Goal: Task Accomplishment & Management: Manage account settings

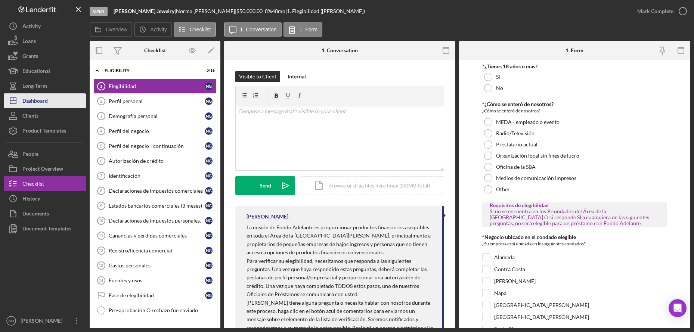
click at [41, 100] on div "Dashboard" at bounding box center [34, 101] width 25 height 17
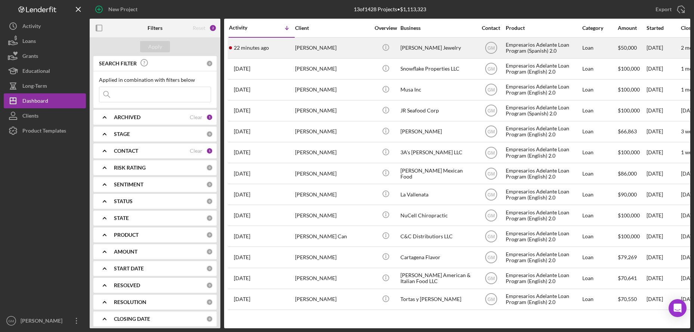
click at [369, 50] on div "[PERSON_NAME]" at bounding box center [332, 48] width 75 height 20
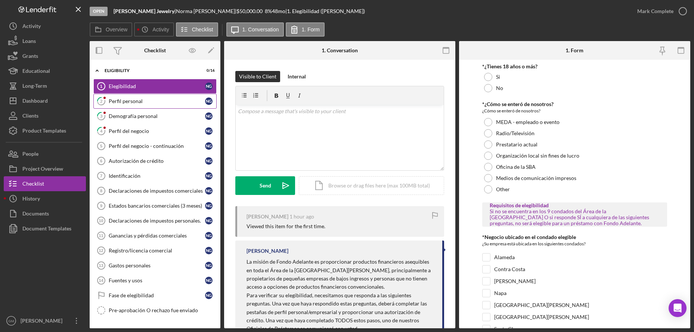
click at [127, 99] on div "Perfil personal" at bounding box center [157, 101] width 96 height 6
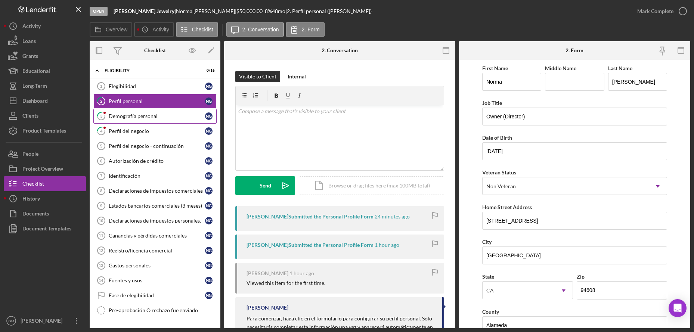
click at [137, 121] on link "3 Demografía personal N G" at bounding box center [154, 116] width 123 height 15
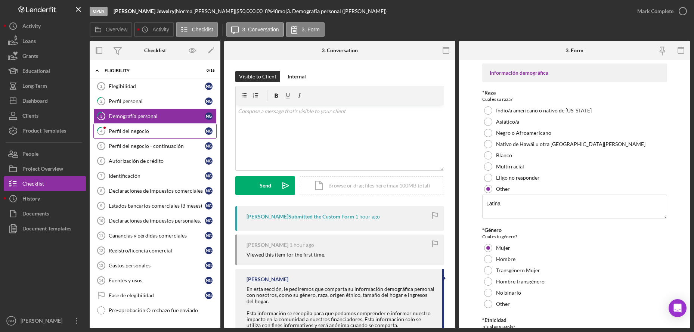
click at [137, 125] on link "4 Perfil del negocio N G" at bounding box center [154, 131] width 123 height 15
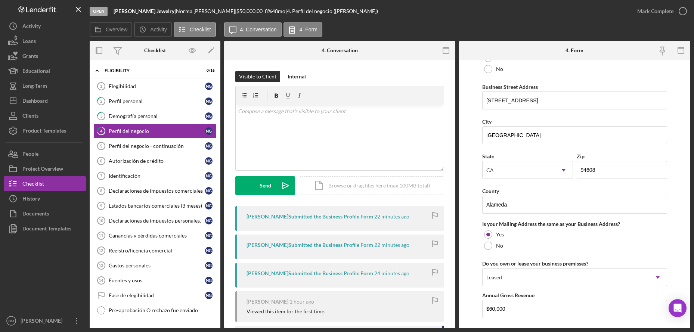
scroll to position [561, 0]
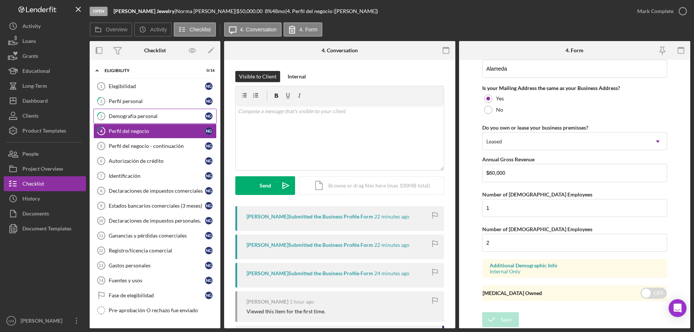
click at [140, 115] on div "Demografía personal" at bounding box center [157, 116] width 96 height 6
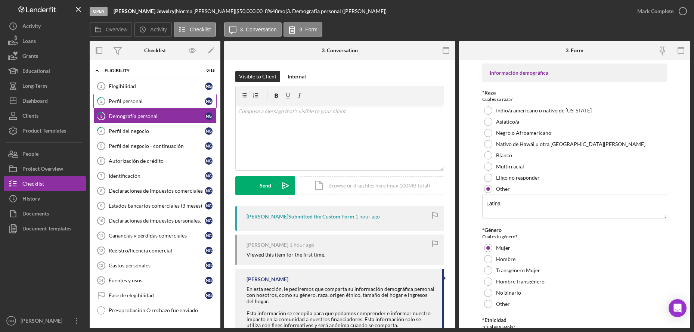
click at [154, 105] on link "2 Perfil personal N G" at bounding box center [154, 101] width 123 height 15
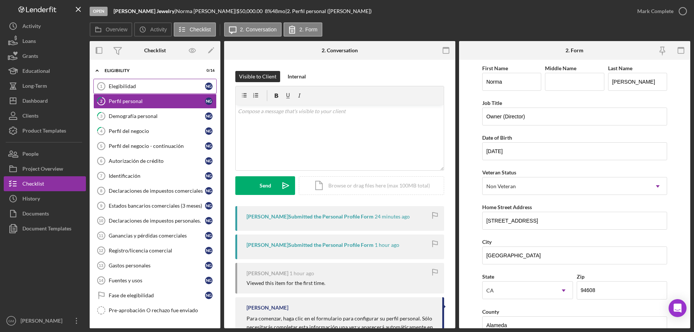
click at [156, 87] on div "Elegibilidad" at bounding box center [157, 86] width 96 height 6
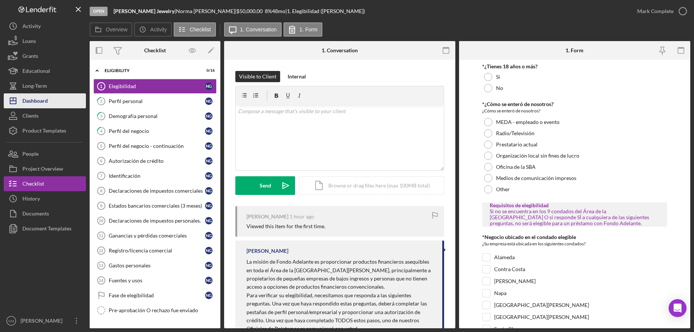
click at [59, 95] on button "Icon/Dashboard Dashboard" at bounding box center [45, 100] width 82 height 15
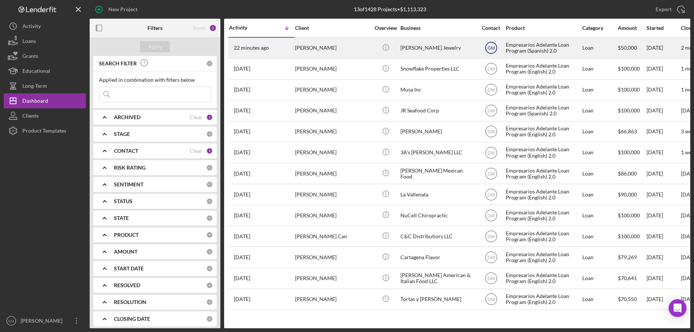
click at [493, 47] on text "GM" at bounding box center [490, 48] width 7 height 5
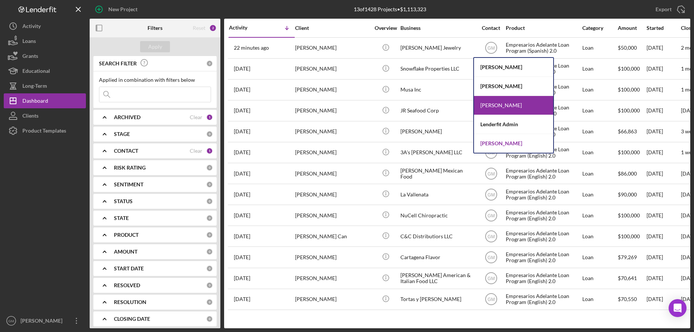
click at [489, 141] on div "[PERSON_NAME]" at bounding box center [513, 143] width 79 height 19
